Goal: Task Accomplishment & Management: Use online tool/utility

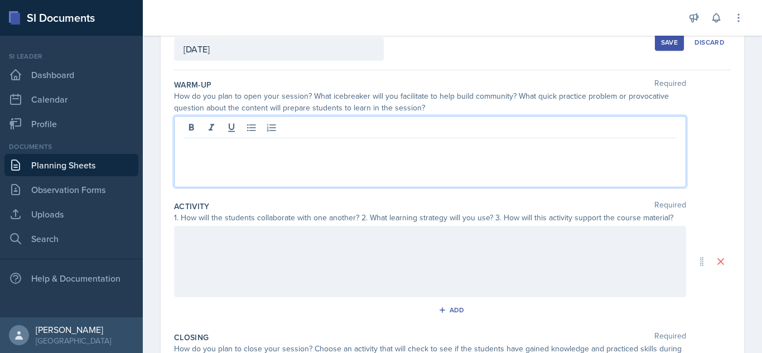
scroll to position [92, 0]
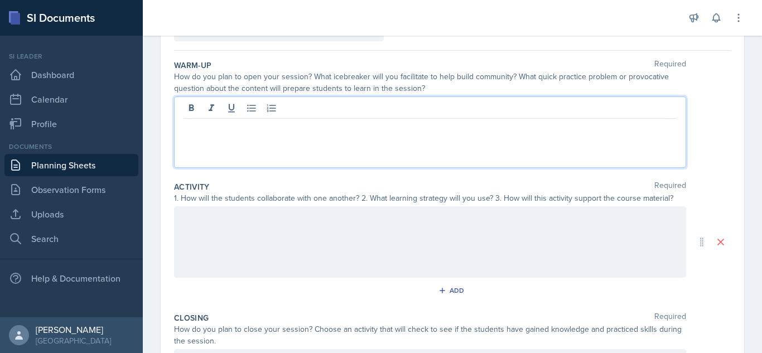
click at [439, 133] on p at bounding box center [430, 127] width 493 height 13
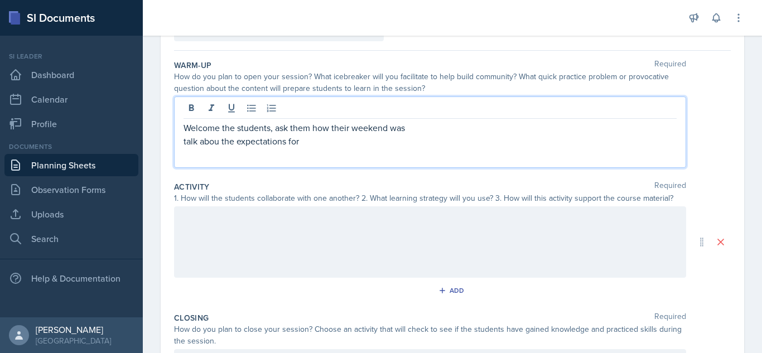
click at [218, 142] on p "talk abou the expectations for" at bounding box center [430, 140] width 493 height 13
click at [306, 143] on p "talk about the expectations for" at bounding box center [430, 140] width 493 height 13
click at [185, 141] on p "talk about the expectations for this weeks sessions" at bounding box center [430, 140] width 493 height 13
click at [189, 142] on p "talk about the expectations for this weeks sessions" at bounding box center [430, 140] width 493 height 13
click at [184, 127] on p "Welcome the students, ask them how their weekend was" at bounding box center [430, 127] width 493 height 13
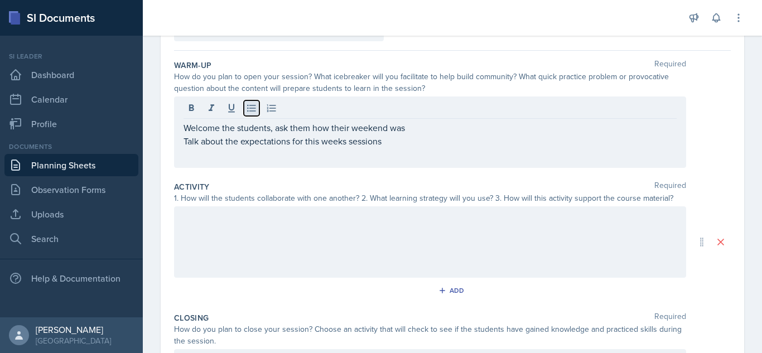
click at [248, 109] on icon at bounding box center [251, 108] width 8 height 7
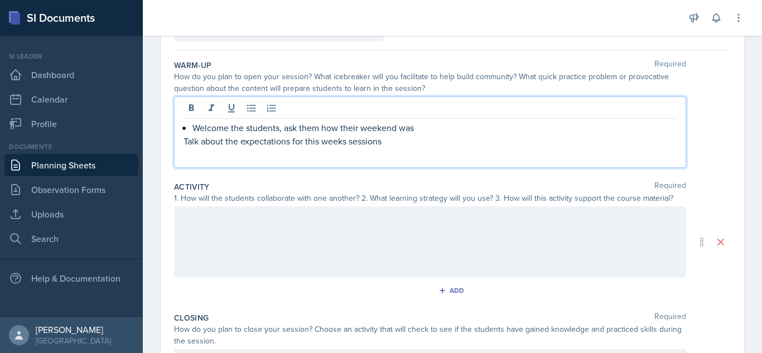
click at [184, 141] on p "Talk about the expectations for this weeks sessions" at bounding box center [430, 140] width 493 height 13
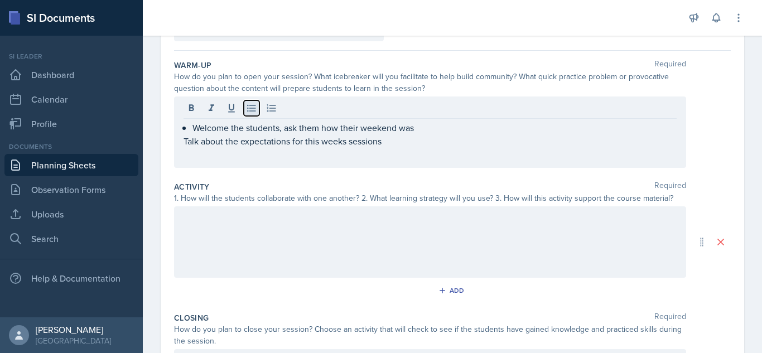
click at [251, 113] on icon at bounding box center [251, 108] width 11 height 11
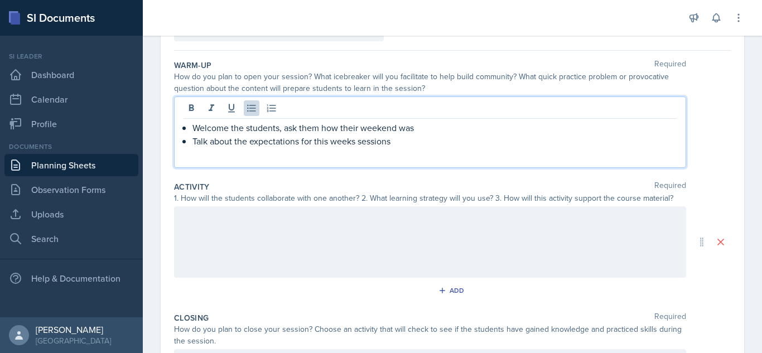
click at [399, 141] on p "Talk about the expectations for this weeks sessions" at bounding box center [434, 140] width 484 height 13
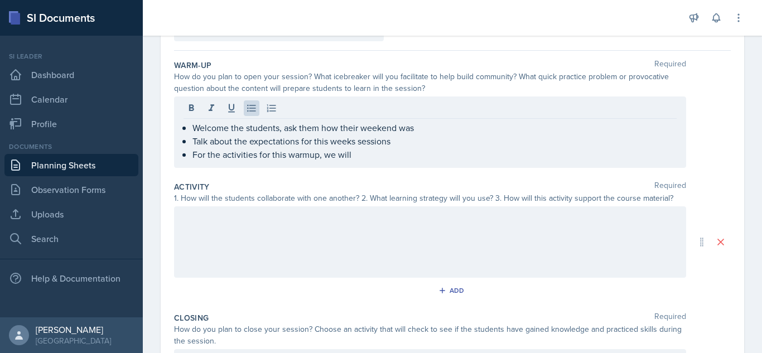
scroll to position [0, 0]
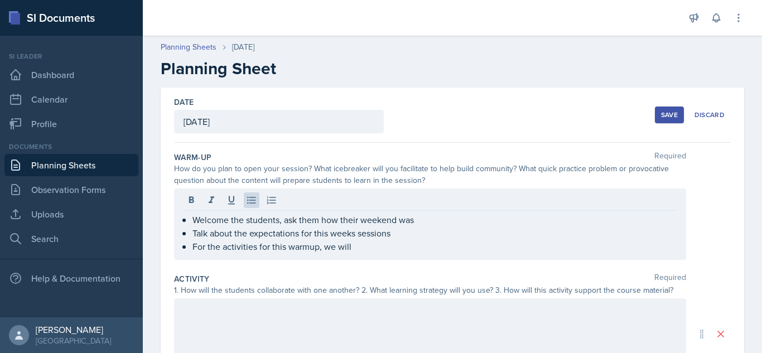
click at [667, 112] on div "Save" at bounding box center [669, 114] width 17 height 9
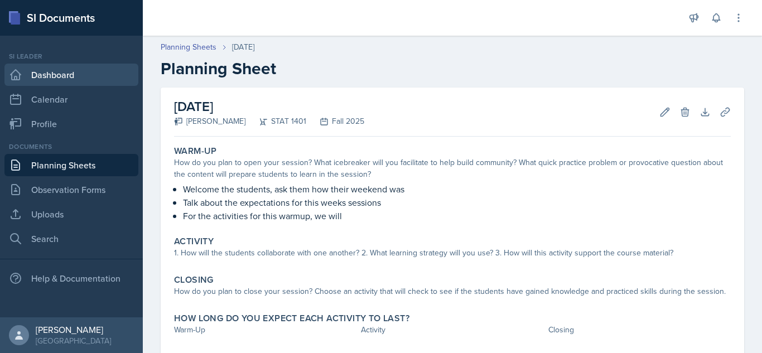
click at [74, 76] on link "Dashboard" at bounding box center [71, 75] width 134 height 22
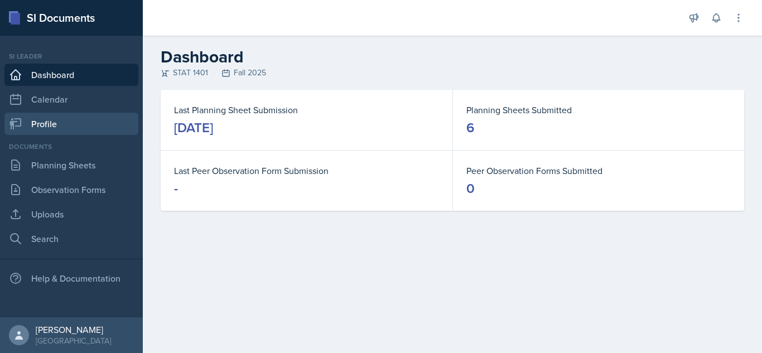
click at [69, 114] on link "Profile" at bounding box center [71, 124] width 134 height 22
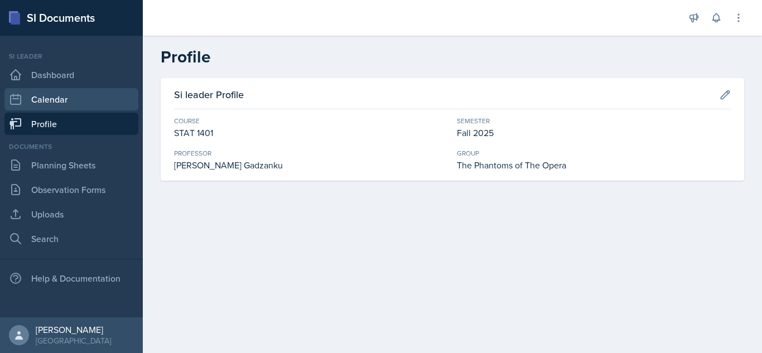
click at [69, 94] on link "Calendar" at bounding box center [71, 99] width 134 height 22
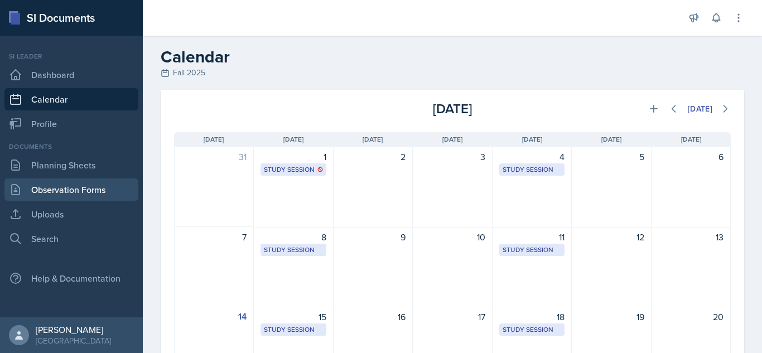
click at [71, 197] on link "Observation Forms" at bounding box center [71, 190] width 134 height 22
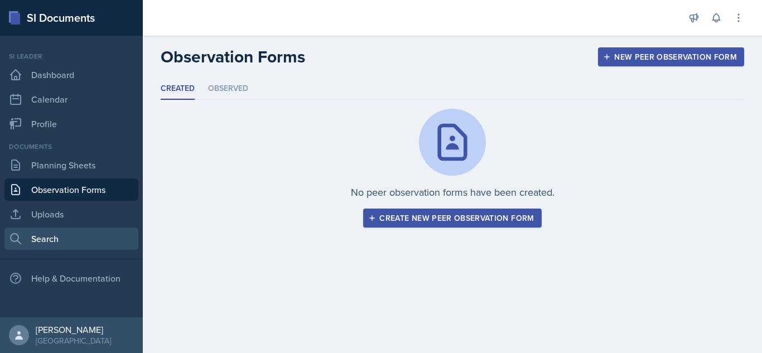
click at [60, 240] on link "Search" at bounding box center [71, 239] width 134 height 22
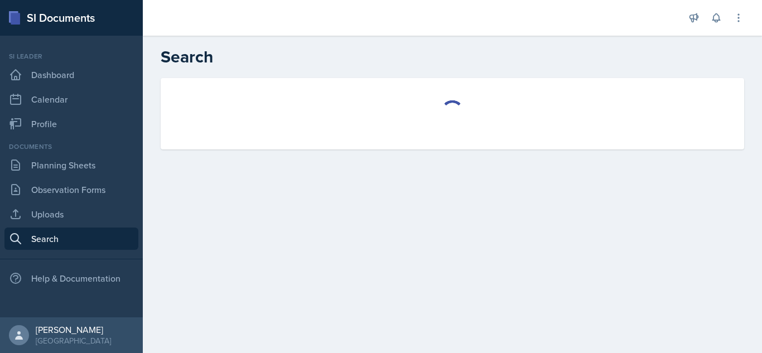
select select "all"
select select "1"
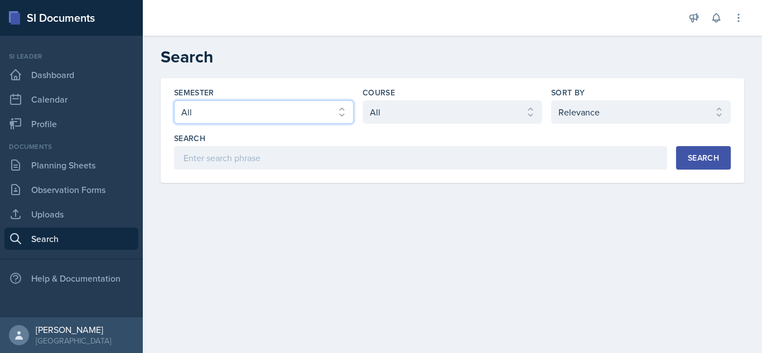
click at [336, 112] on select "Select semester All Fall 2025 Summer 2025 Spring 2025 Fall 2024 Summer 2024 Spr…" at bounding box center [264, 111] width 180 height 23
select select "a8ed5ca7-d3a3-44eb-ad59-ceca828f7d72"
click at [174, 100] on select "Select semester All Fall 2025 Summer 2025 Spring 2025 Fall 2024 Summer 2024 Spr…" at bounding box center [264, 111] width 180 height 23
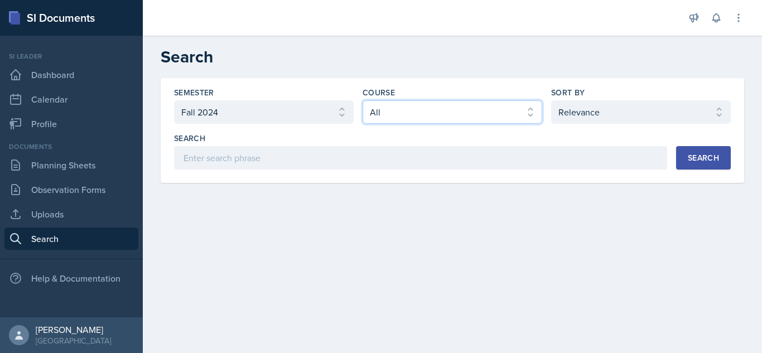
click at [426, 113] on select "Select course All ACCT 2101 ACCT 2102 ACCT 4050 ANTH 1102 ANTH 3301 ARCH 1000 A…" at bounding box center [453, 111] width 180 height 23
select select "834e4a61-10d2-4b52-98e1-66666996b5f0"
click at [363, 100] on select "Select course All ACCT 2101 ACCT 2102 ACCT 4050 ANTH 1102 ANTH 3301 ARCH 1000 A…" at bounding box center [453, 111] width 180 height 23
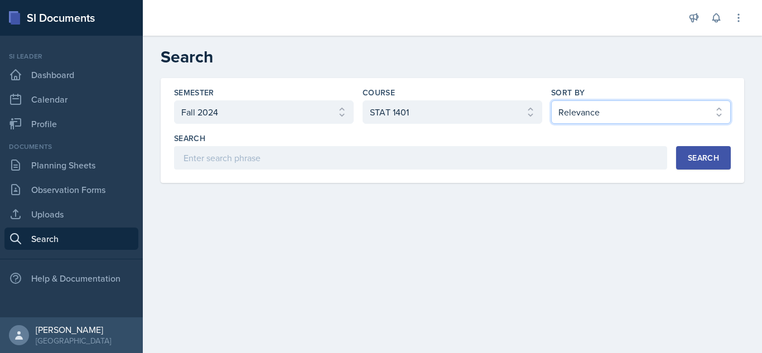
click at [611, 107] on select "Select sort by Relevance Document Date (Asc) Document Date (Desc)" at bounding box center [641, 111] width 180 height 23
select select "2"
click at [551, 100] on select "Select sort by Relevance Document Date (Asc) Document Date (Desc)" at bounding box center [641, 111] width 180 height 23
click at [694, 158] on div "Search" at bounding box center [703, 157] width 31 height 9
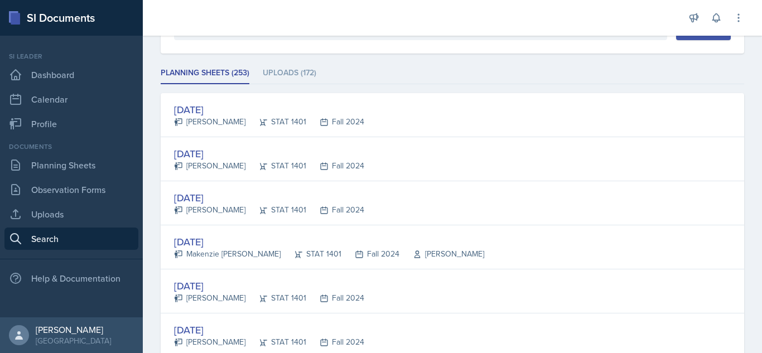
scroll to position [134, 0]
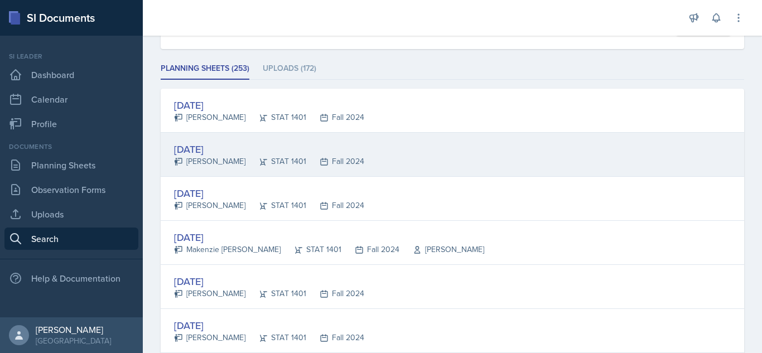
click at [380, 175] on div "[DATE] [PERSON_NAME] STAT 1401 Fall 2024" at bounding box center [453, 155] width 584 height 44
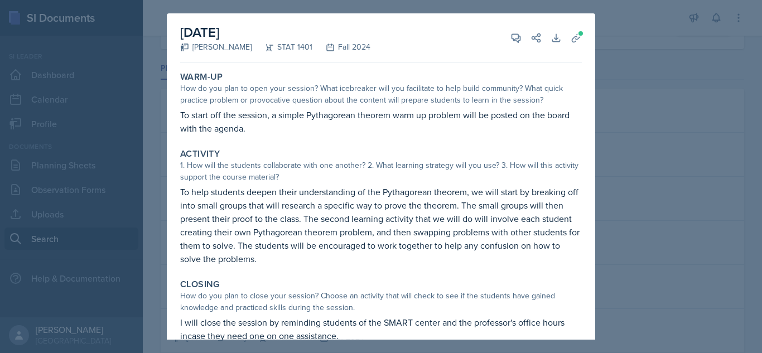
click at [628, 141] on div at bounding box center [381, 176] width 762 height 353
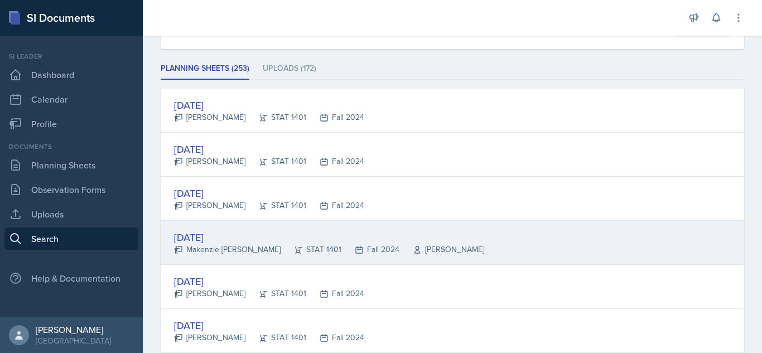
click at [227, 254] on div "Makenzie [PERSON_NAME]" at bounding box center [227, 250] width 107 height 12
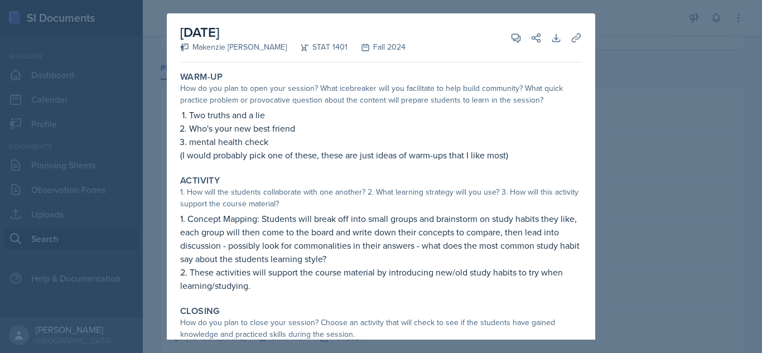
click at [639, 127] on div at bounding box center [381, 176] width 762 height 353
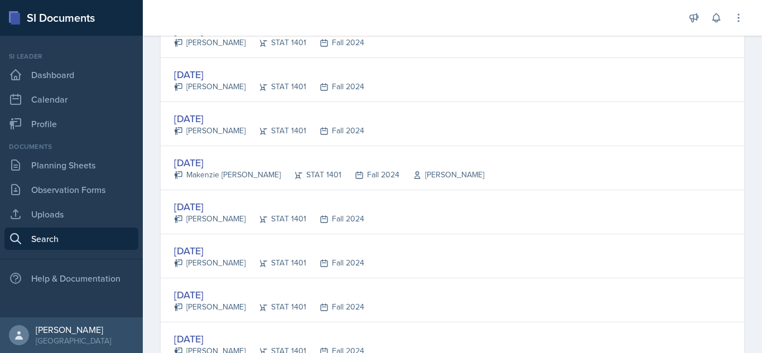
scroll to position [1691, 0]
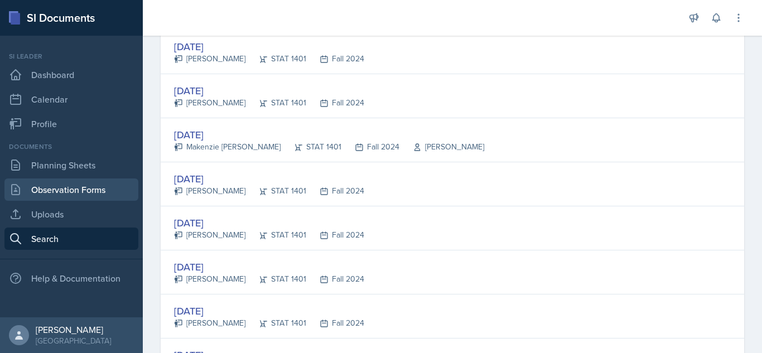
click at [71, 191] on link "Observation Forms" at bounding box center [71, 190] width 134 height 22
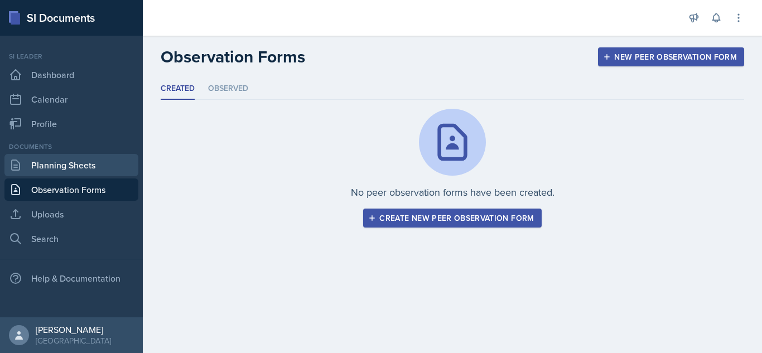
click at [82, 159] on link "Planning Sheets" at bounding box center [71, 165] width 134 height 22
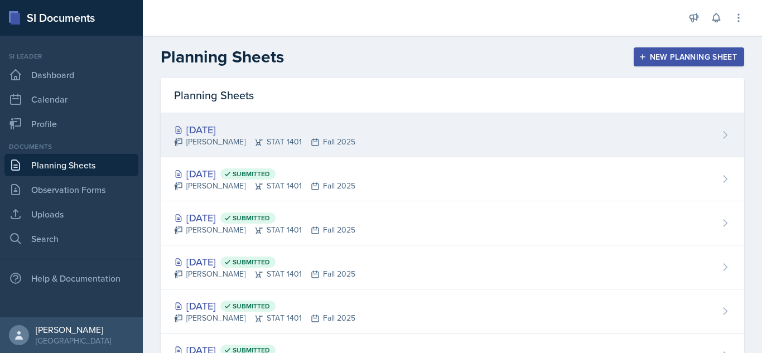
click at [264, 129] on div "[DATE]" at bounding box center [264, 129] width 181 height 15
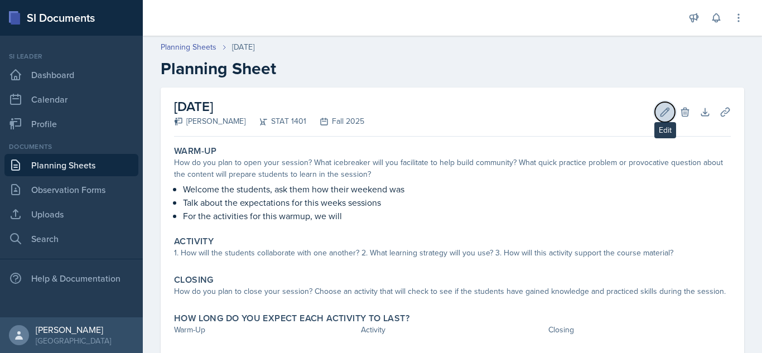
click at [661, 115] on icon at bounding box center [665, 112] width 11 height 11
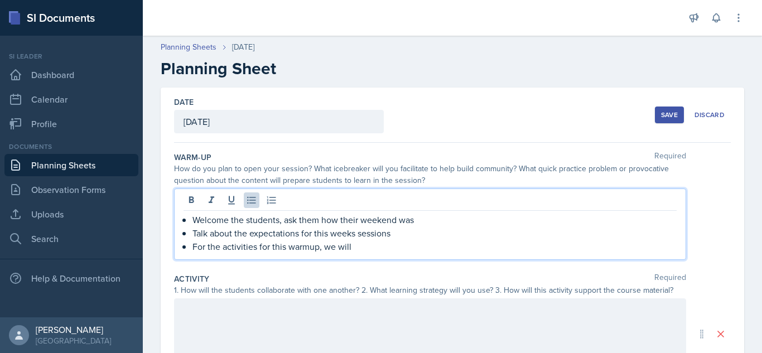
click at [370, 229] on ul "Talk about the expectations for this weeks sessions For the activities for this…" at bounding box center [434, 240] width 484 height 27
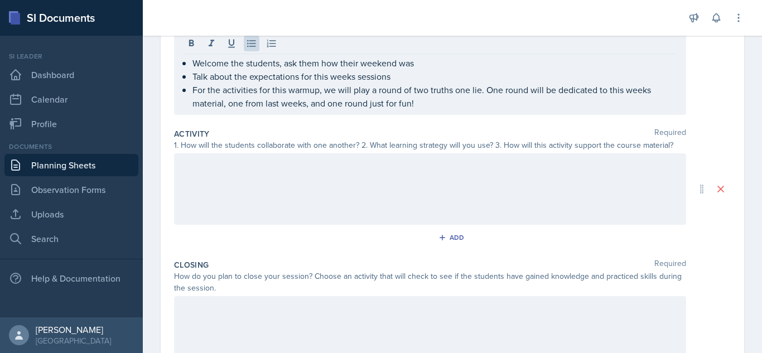
click at [481, 172] on p at bounding box center [430, 164] width 493 height 13
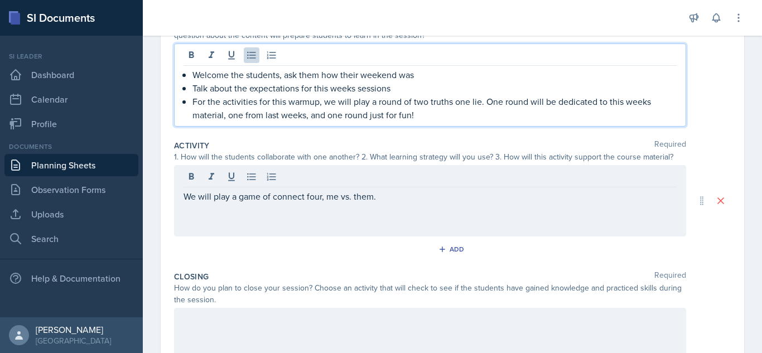
scroll to position [157, 0]
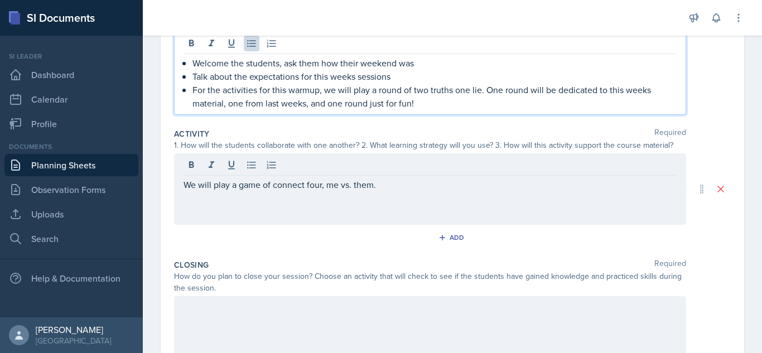
click at [223, 98] on p "For the activities for this warmup, we will play a round of two truths one lie.…" at bounding box center [434, 96] width 484 height 27
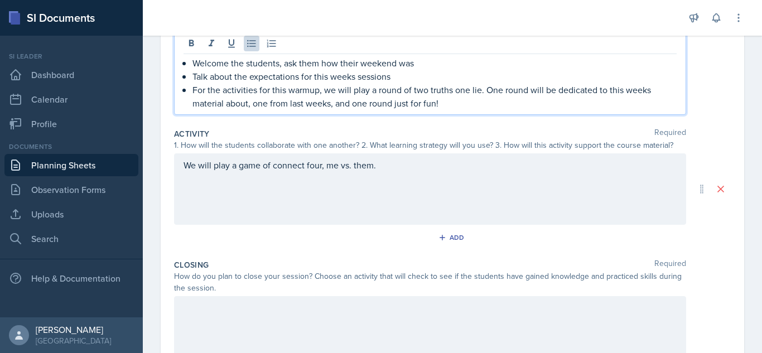
click at [329, 104] on p "For the activities for this warmup, we will play a round of two truths one lie.…" at bounding box center [434, 96] width 484 height 27
click at [331, 104] on p "For the activities for this warmup, we will play a round of two truths one lie.…" at bounding box center [434, 96] width 484 height 27
